Goal: Transaction & Acquisition: Purchase product/service

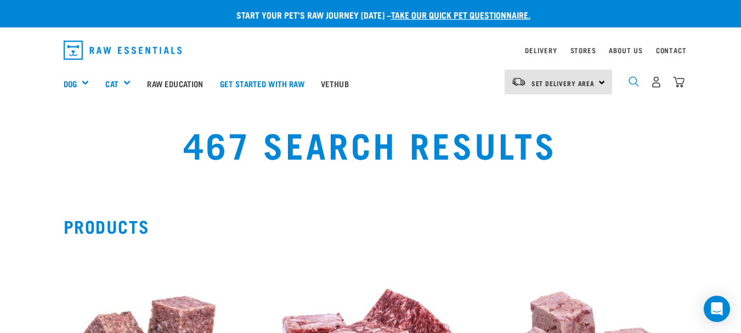
click at [635, 81] on img "dropdown navigation" at bounding box center [634, 81] width 10 height 10
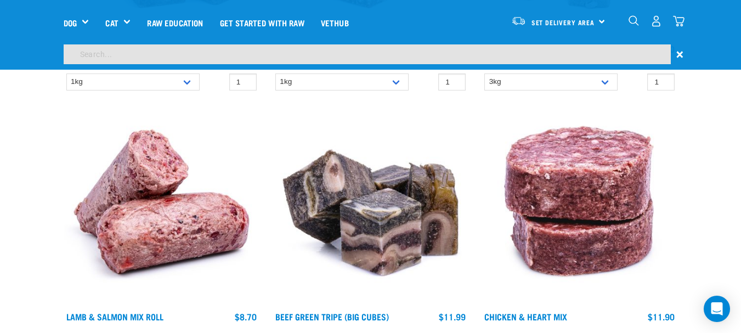
scroll to position [258, 0]
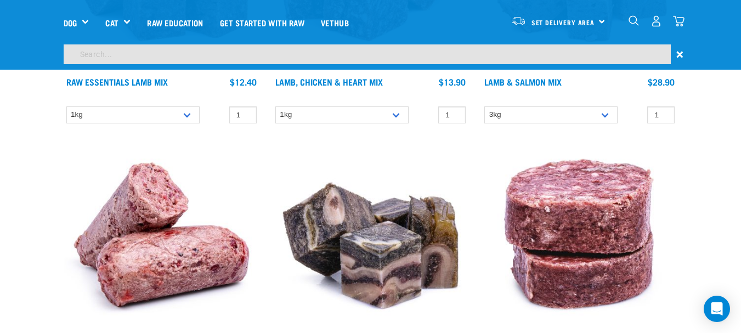
click at [273, 50] on input "search" at bounding box center [367, 54] width 607 height 20
type input "bone broth"
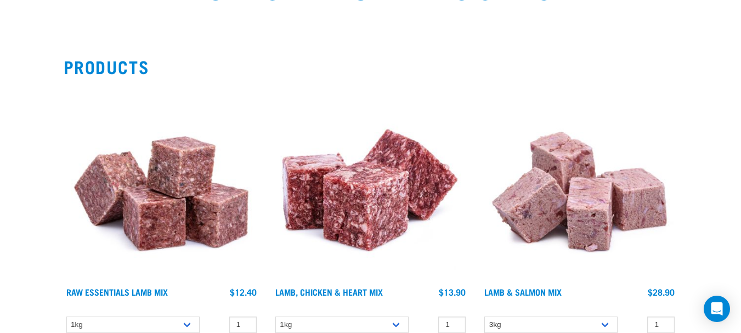
scroll to position [0, 0]
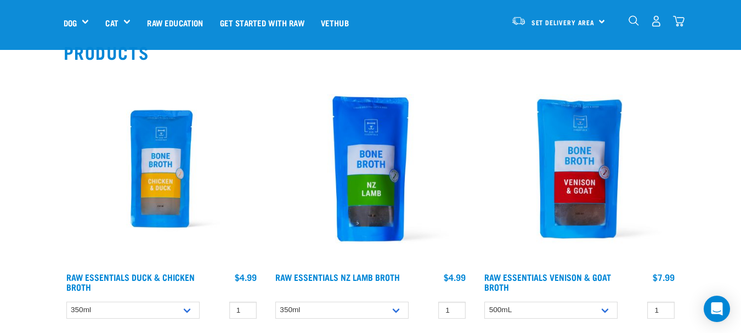
scroll to position [165, 0]
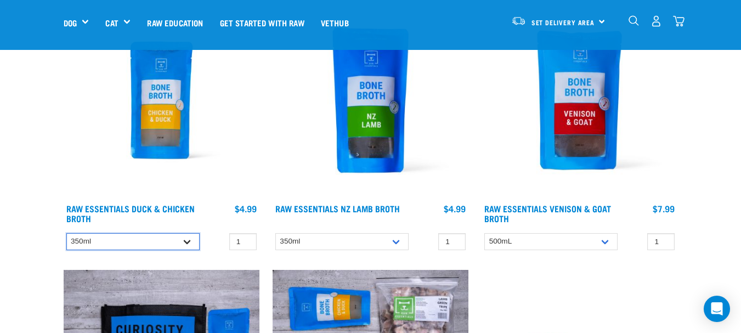
click at [143, 247] on select "350ml" at bounding box center [132, 241] width 133 height 17
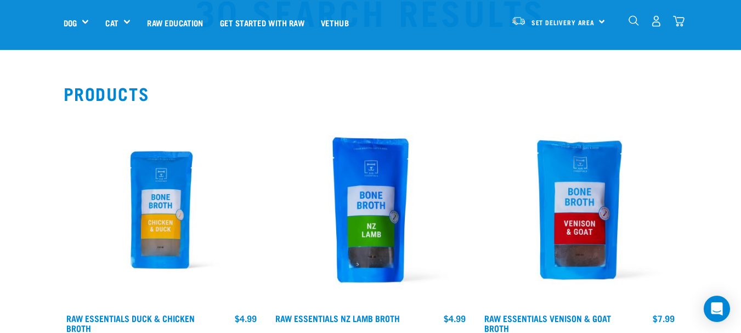
scroll to position [110, 0]
